Goal: Check status

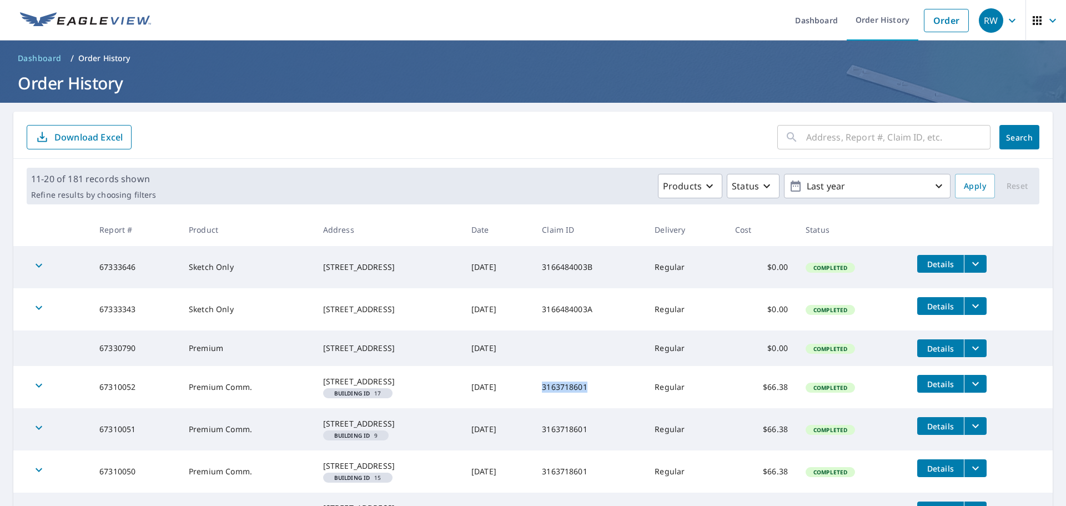
scroll to position [56, 0]
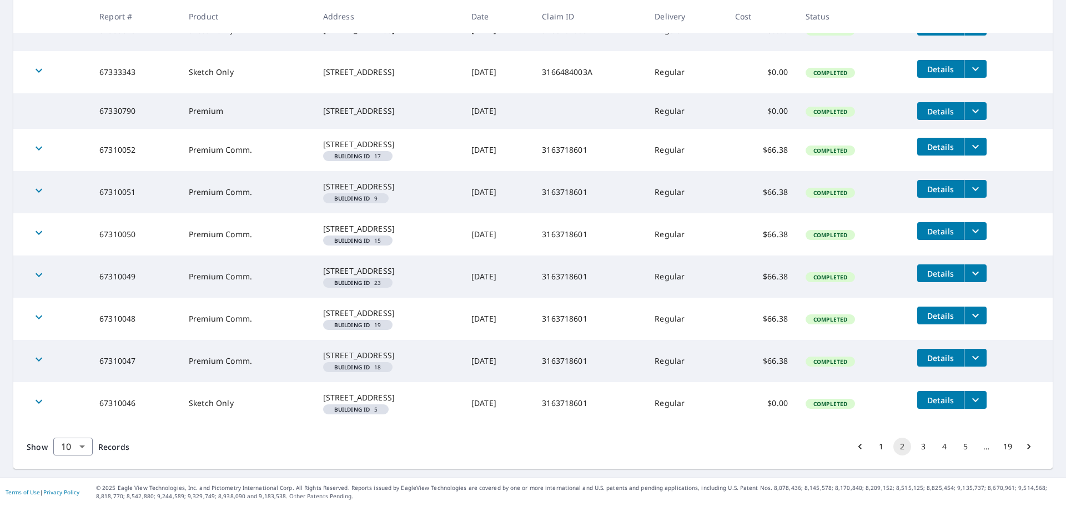
scroll to position [305, 0]
click at [873, 448] on button "1" at bounding box center [882, 447] width 18 height 18
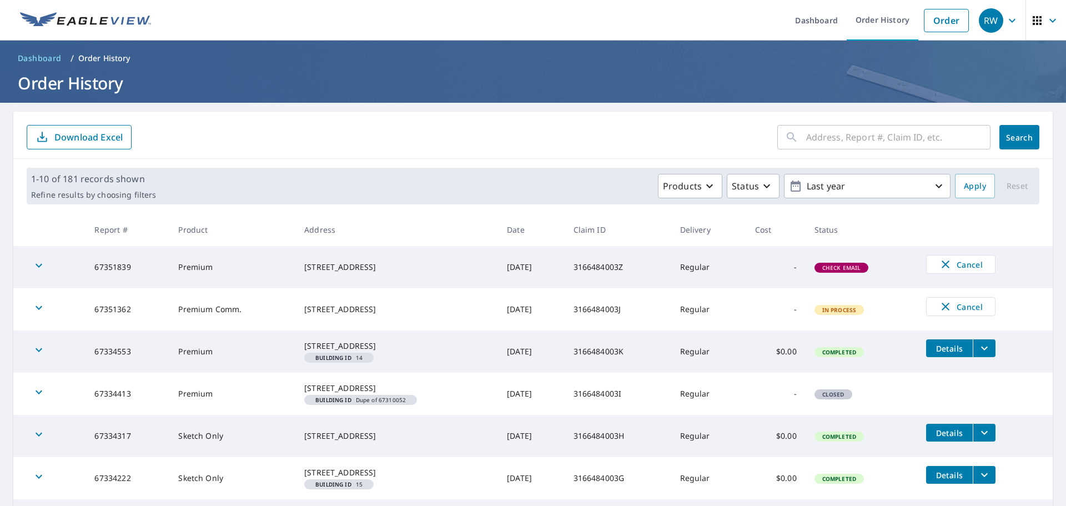
click at [840, 268] on span "Check Email" at bounding box center [842, 268] width 52 height 8
click at [848, 268] on span "Check Email" at bounding box center [842, 268] width 52 height 8
